Goal: Browse casually: Explore the website without a specific task or goal

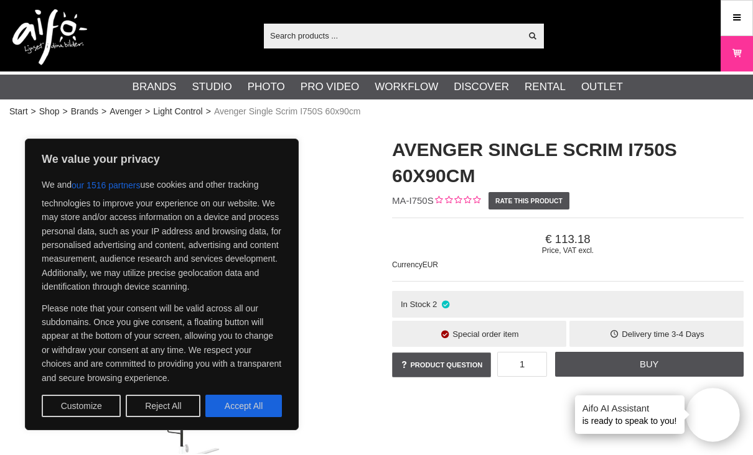
click at [223, 411] on button "Accept All" at bounding box center [243, 406] width 77 height 22
checkbox input "true"
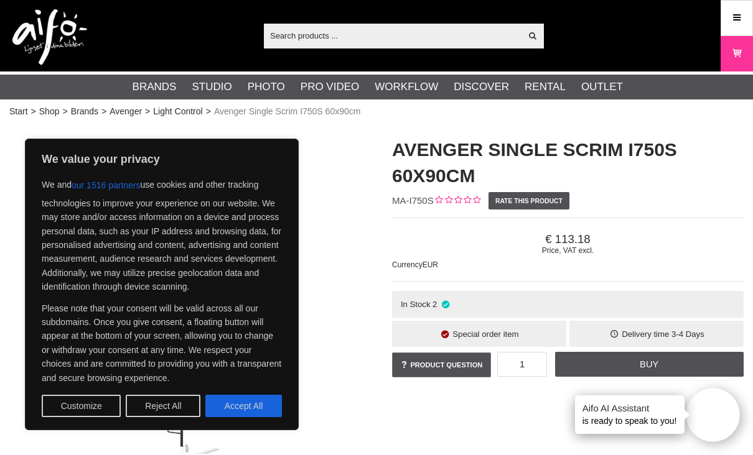
checkbox input "true"
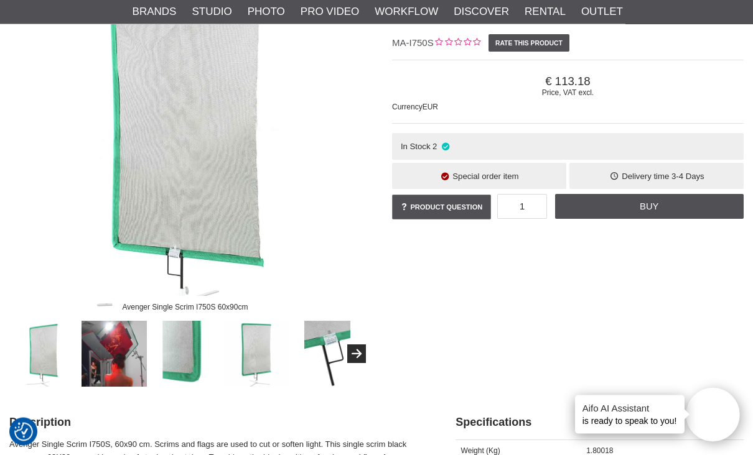
scroll to position [159, 0]
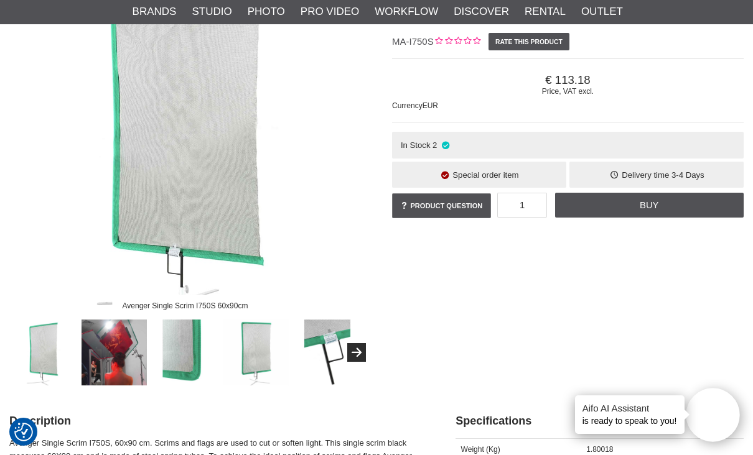
click at [98, 357] on img at bounding box center [114, 353] width 66 height 66
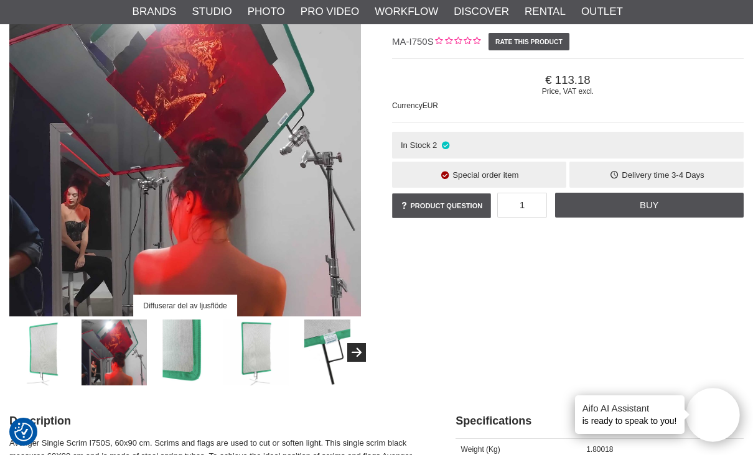
click at [179, 355] on img at bounding box center [185, 353] width 66 height 66
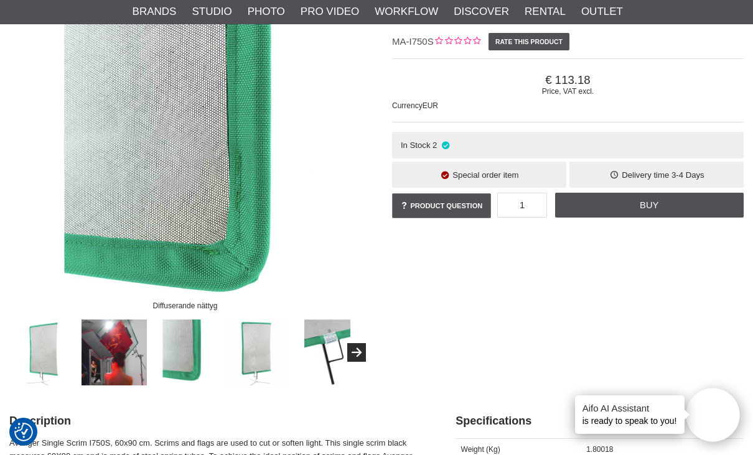
click at [252, 360] on img at bounding box center [256, 353] width 66 height 66
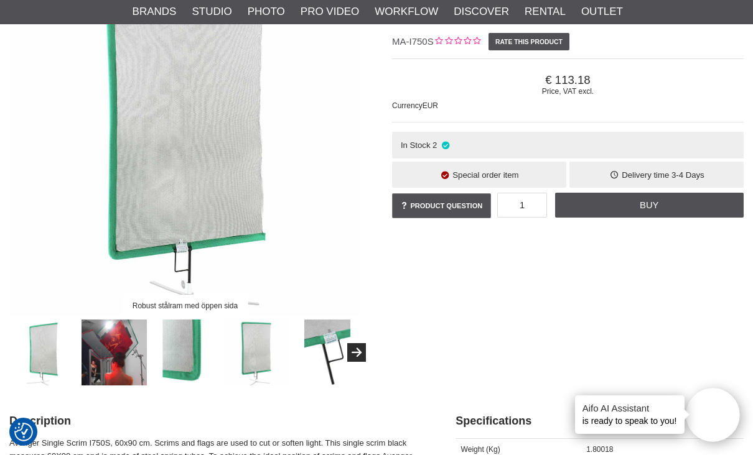
click at [296, 358] on img at bounding box center [327, 353] width 66 height 66
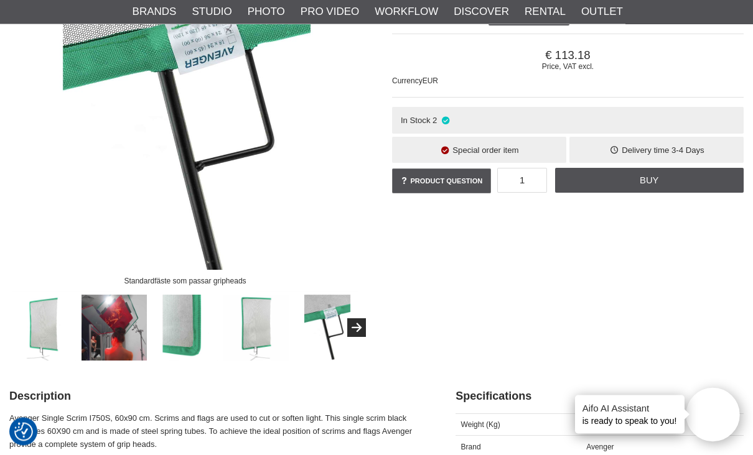
scroll to position [184, 0]
click at [345, 335] on img at bounding box center [327, 328] width 66 height 66
click at [360, 320] on button "Next" at bounding box center [356, 328] width 19 height 19
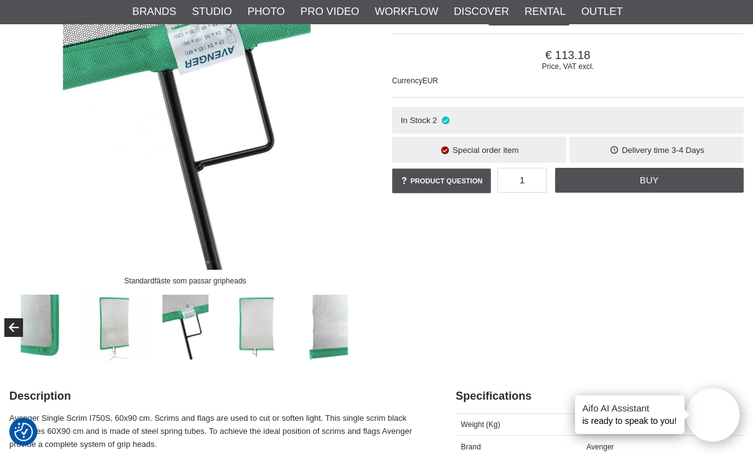
click at [319, 328] on img at bounding box center [327, 328] width 66 height 66
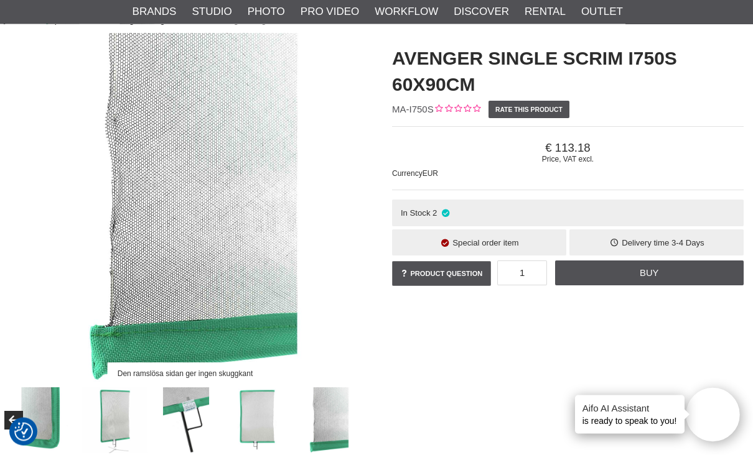
scroll to position [68, 0]
